Goal: Task Accomplishment & Management: Manage account settings

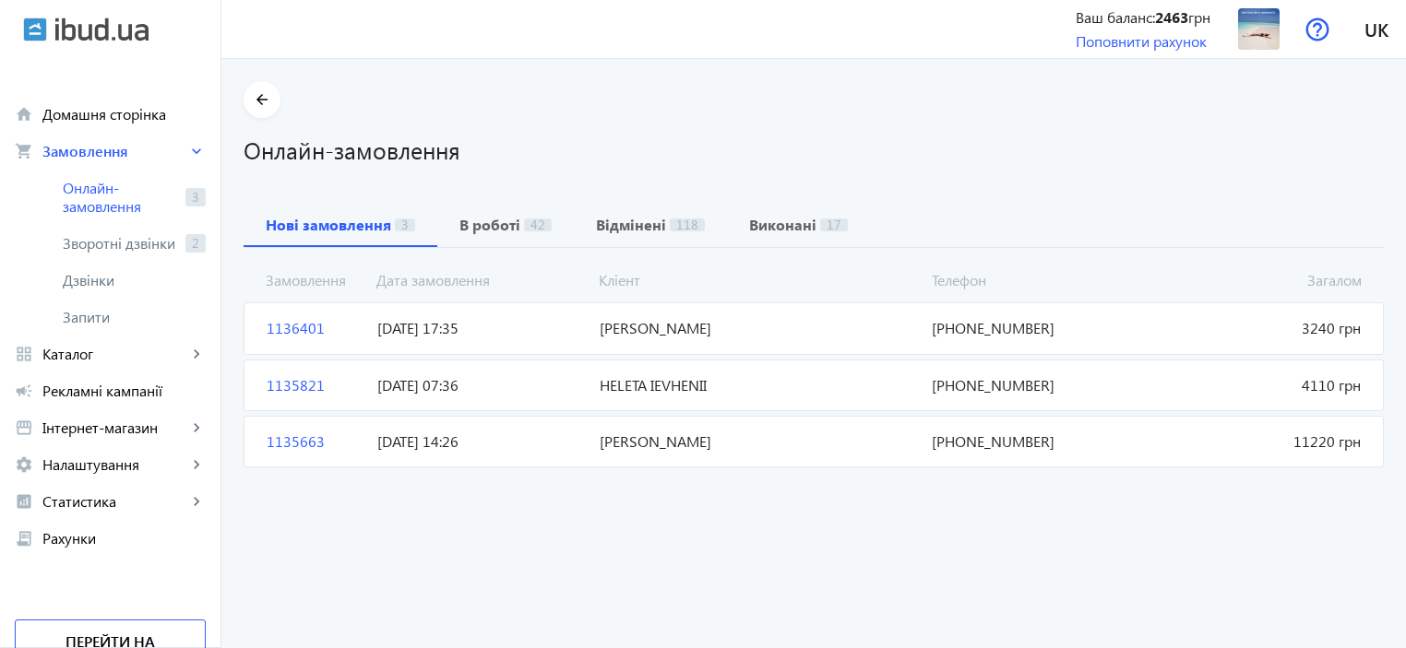
click at [284, 328] on span "1136401" at bounding box center [314, 328] width 111 height 20
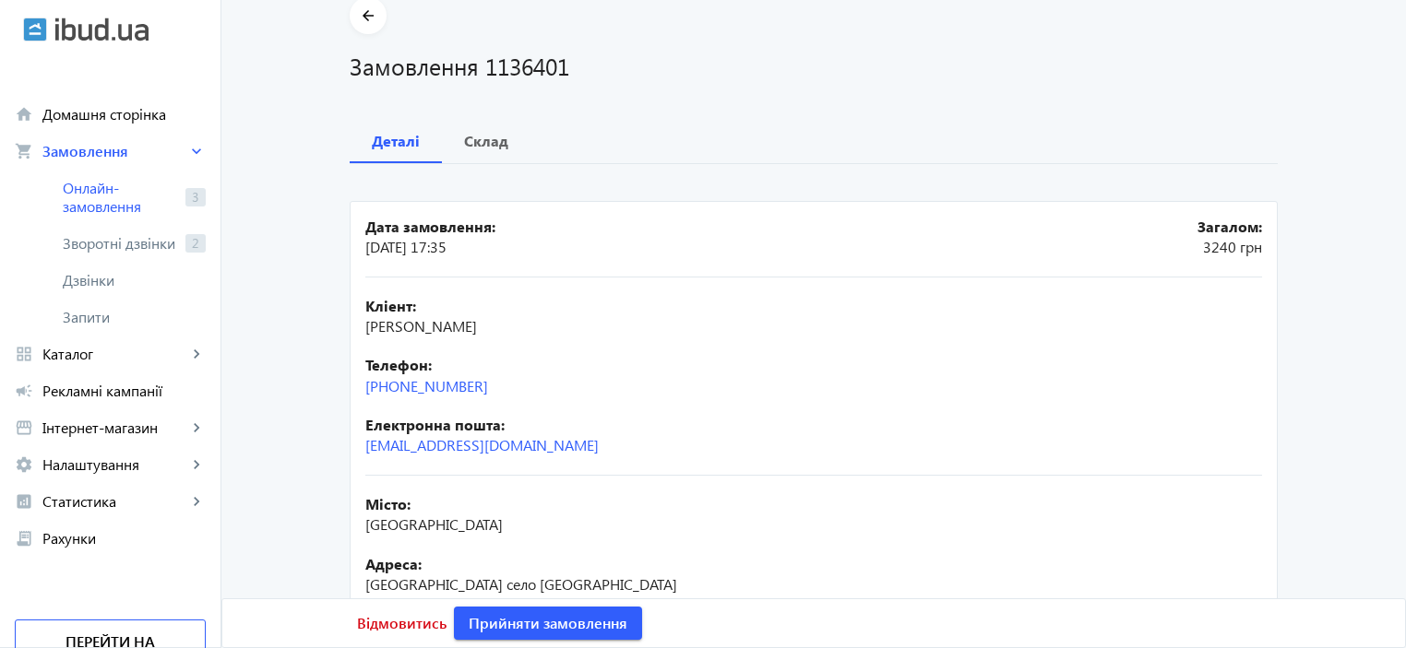
scroll to position [81, 0]
click at [481, 147] on b "Склад" at bounding box center [486, 144] width 44 height 15
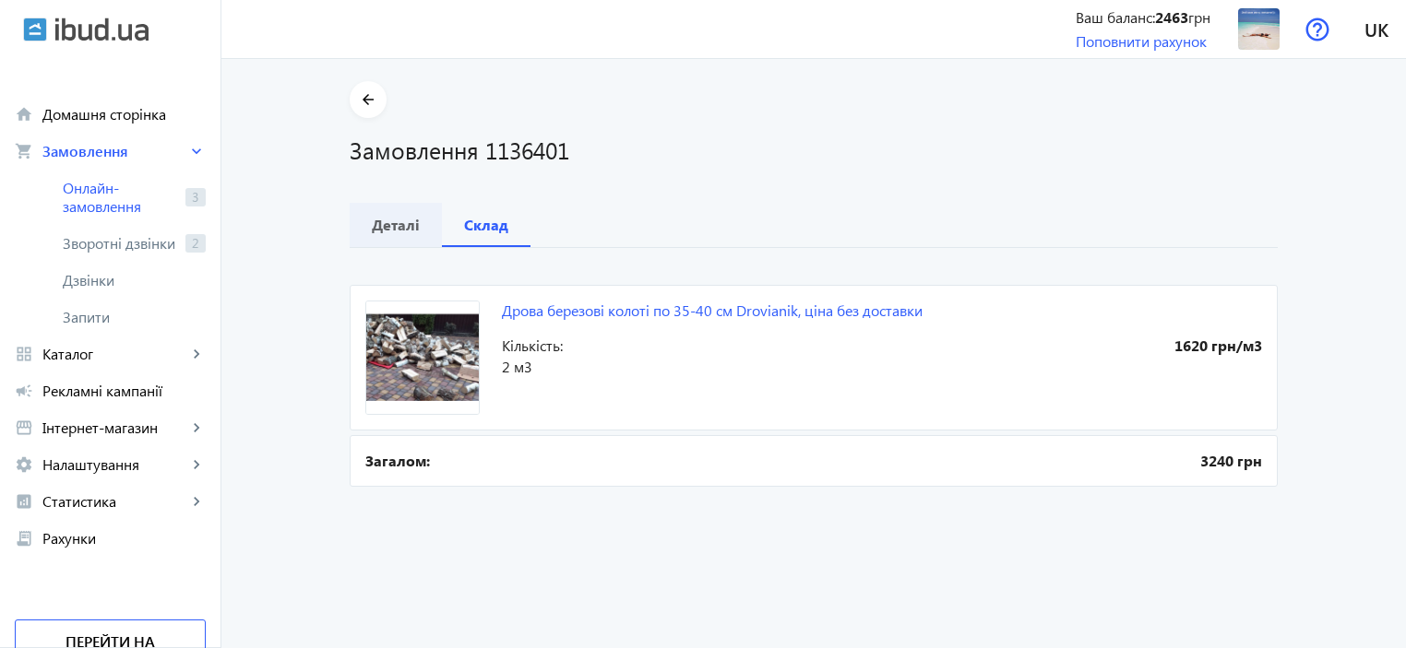
click at [386, 225] on b "Деталі" at bounding box center [396, 225] width 48 height 15
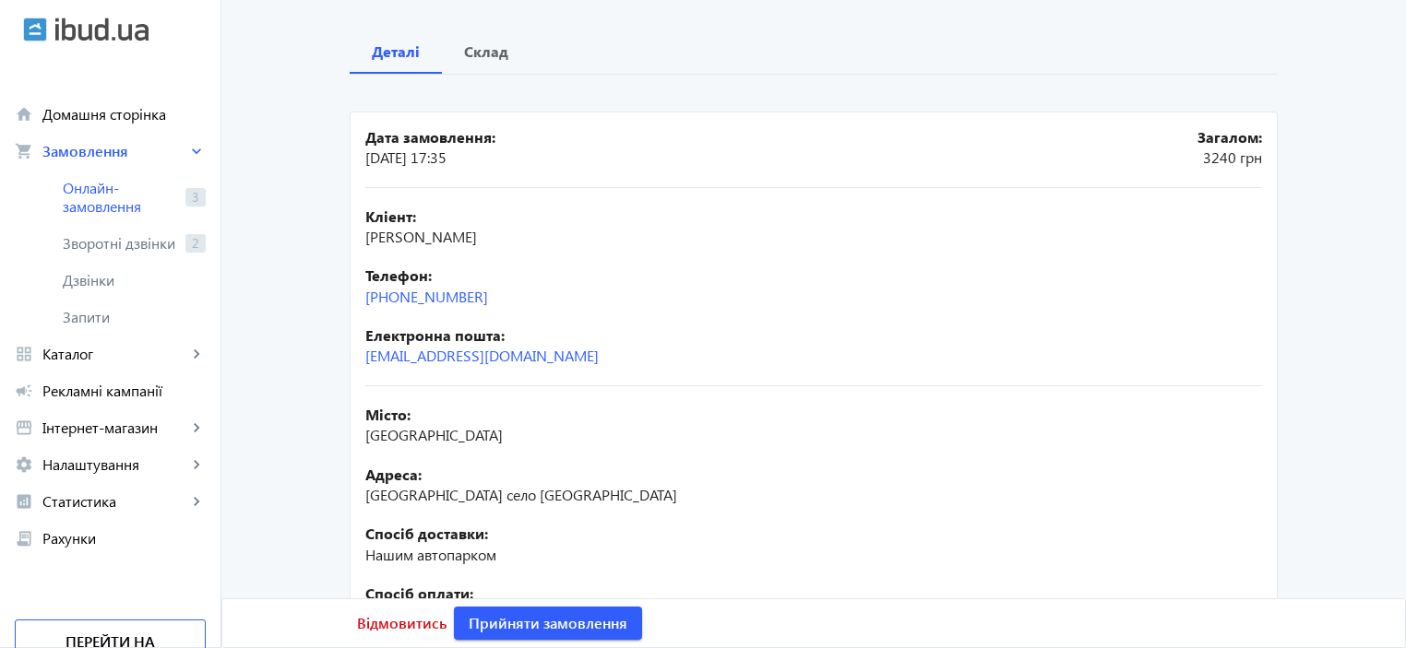
scroll to position [358, 0]
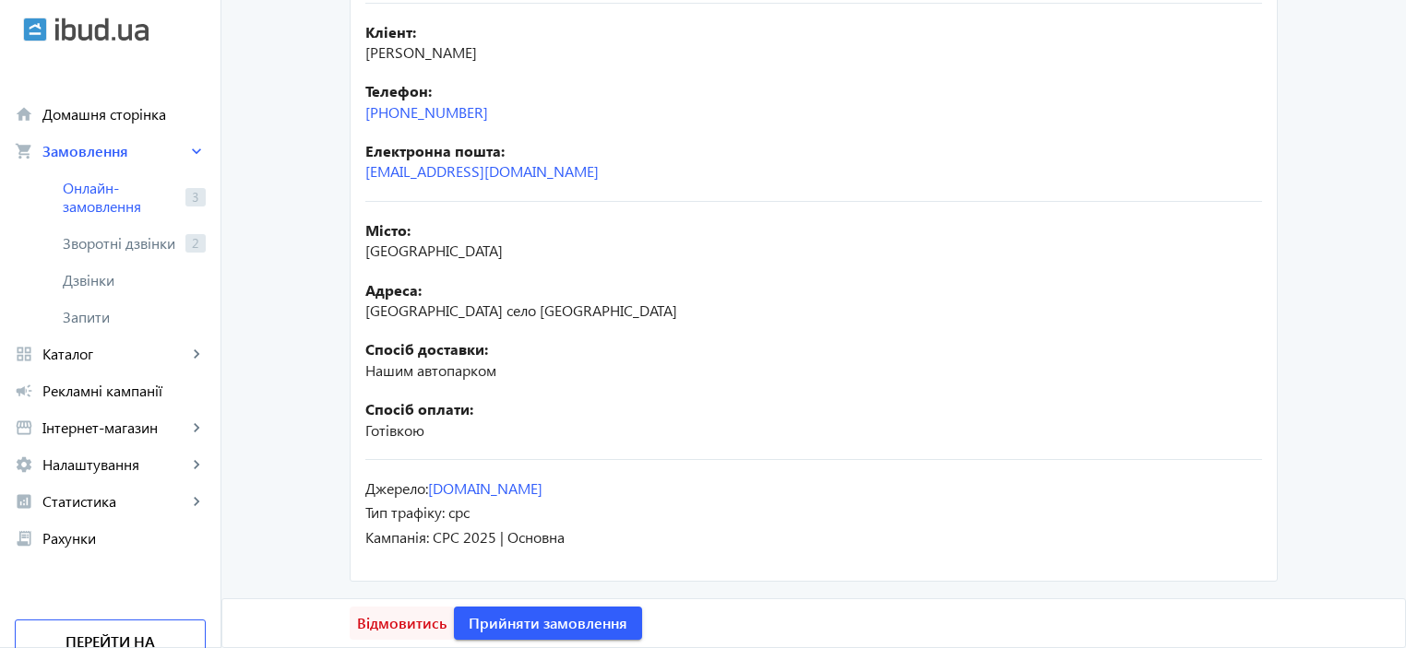
click at [378, 623] on span "Відмовитись" at bounding box center [401, 623] width 89 height 20
